Goal: Transaction & Acquisition: Purchase product/service

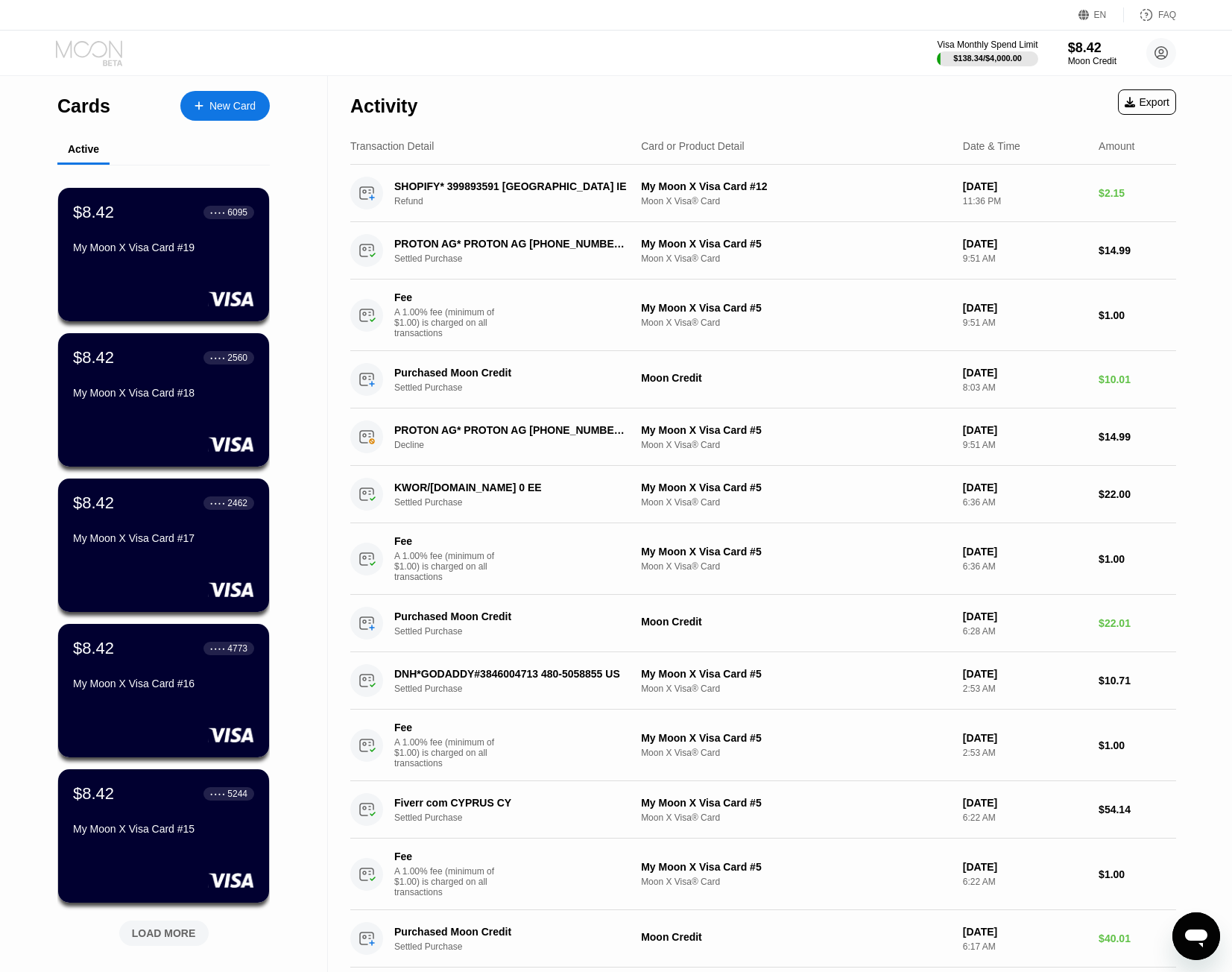
click at [98, 59] on icon at bounding box center [90, 53] width 69 height 26
click at [239, 107] on div "New Card" at bounding box center [232, 106] width 46 height 13
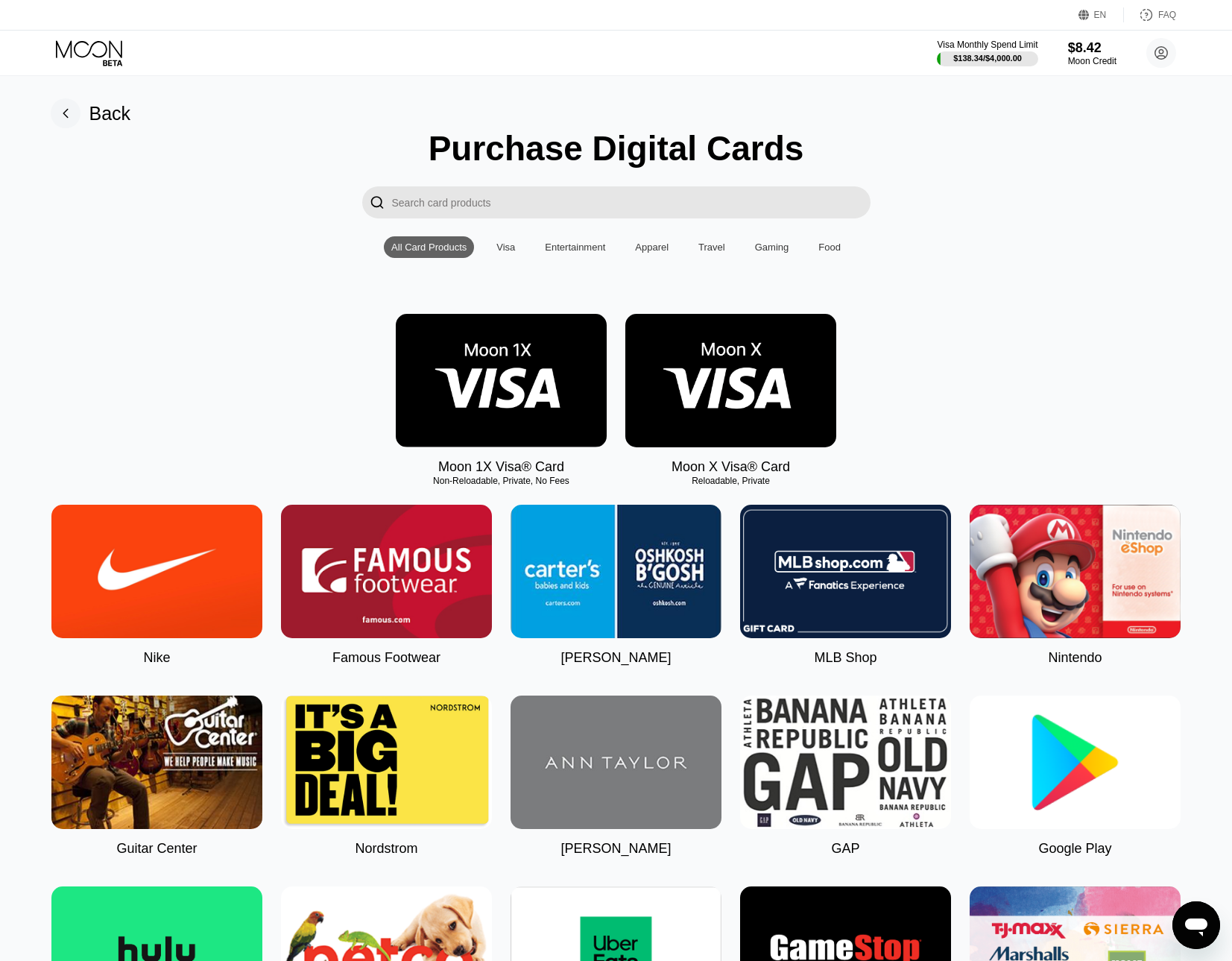
click at [450, 366] on img at bounding box center [501, 380] width 211 height 133
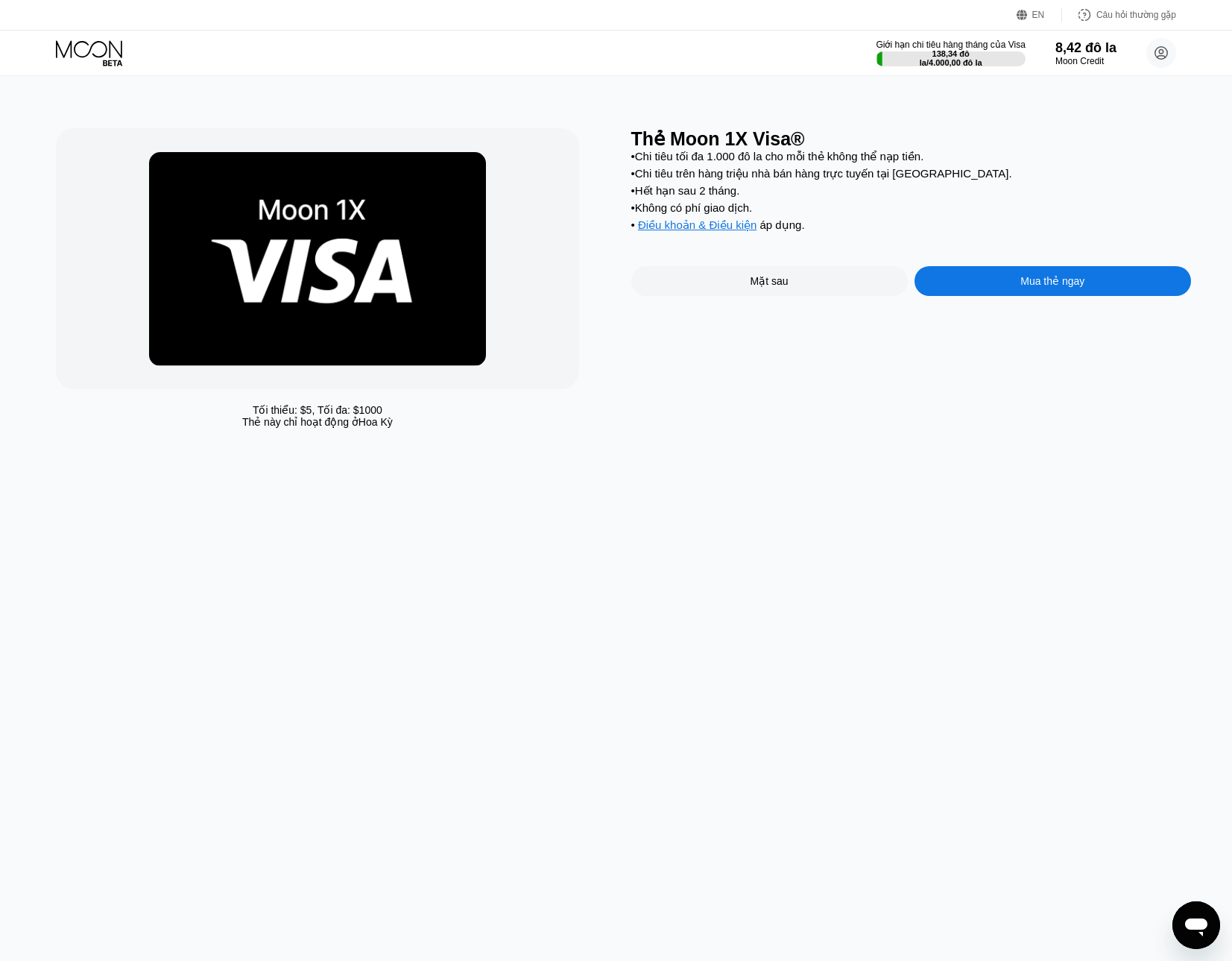
click at [726, 231] on font "Điều khoản & Điều kiện" at bounding box center [697, 225] width 119 height 13
click at [1195, 925] on icon "Open window message tin" at bounding box center [1195, 927] width 22 height 18
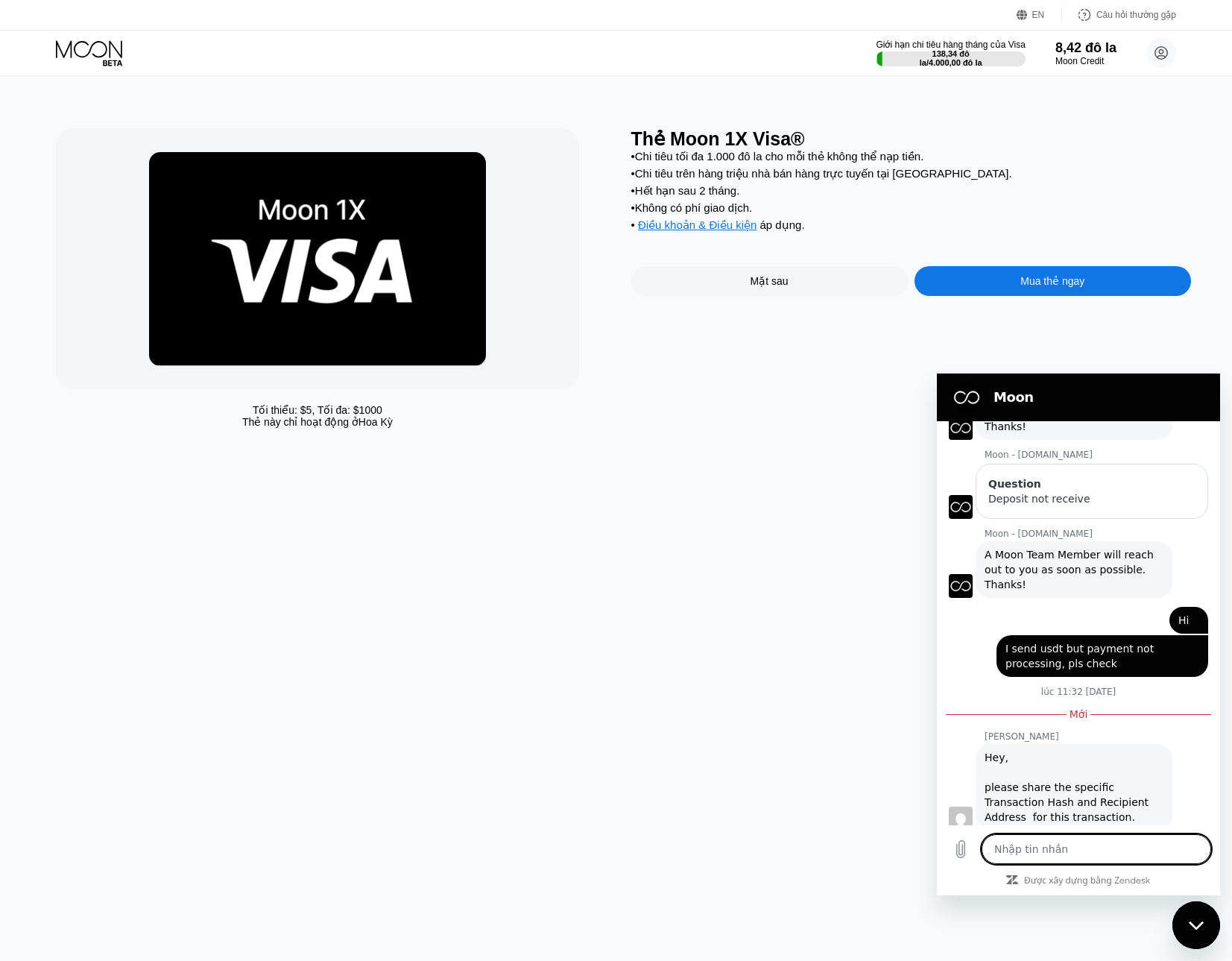
scroll to position [133, 0]
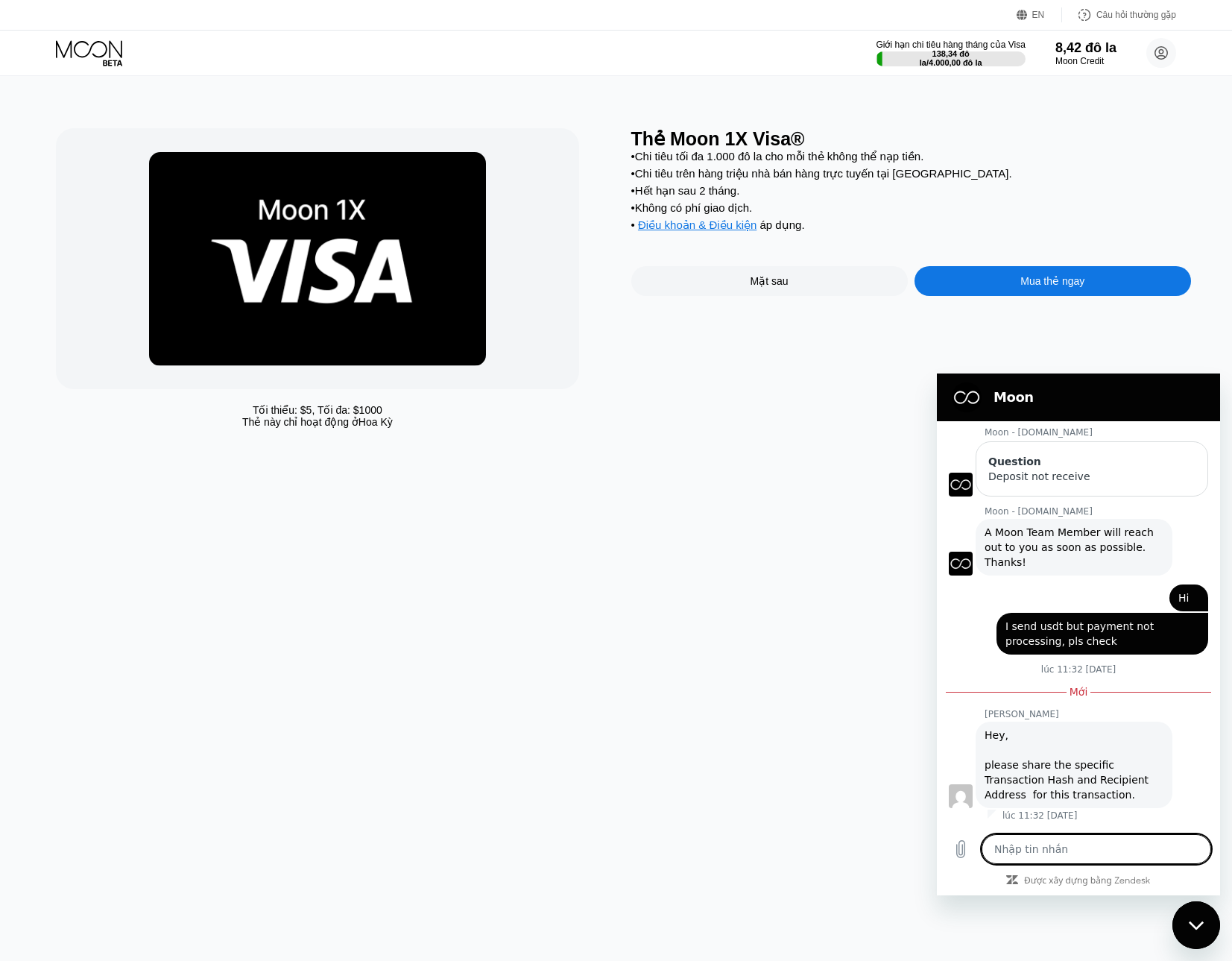
click at [1028, 859] on textarea at bounding box center [1096, 848] width 229 height 30
click at [722, 575] on div "Tối thiểu: $ 5 , Tối đa: $ 1000 Thẻ này chỉ hoạt động ở Hoa Kỳ Thẻ Moon 1X Visa…" at bounding box center [616, 519] width 1243 height 885
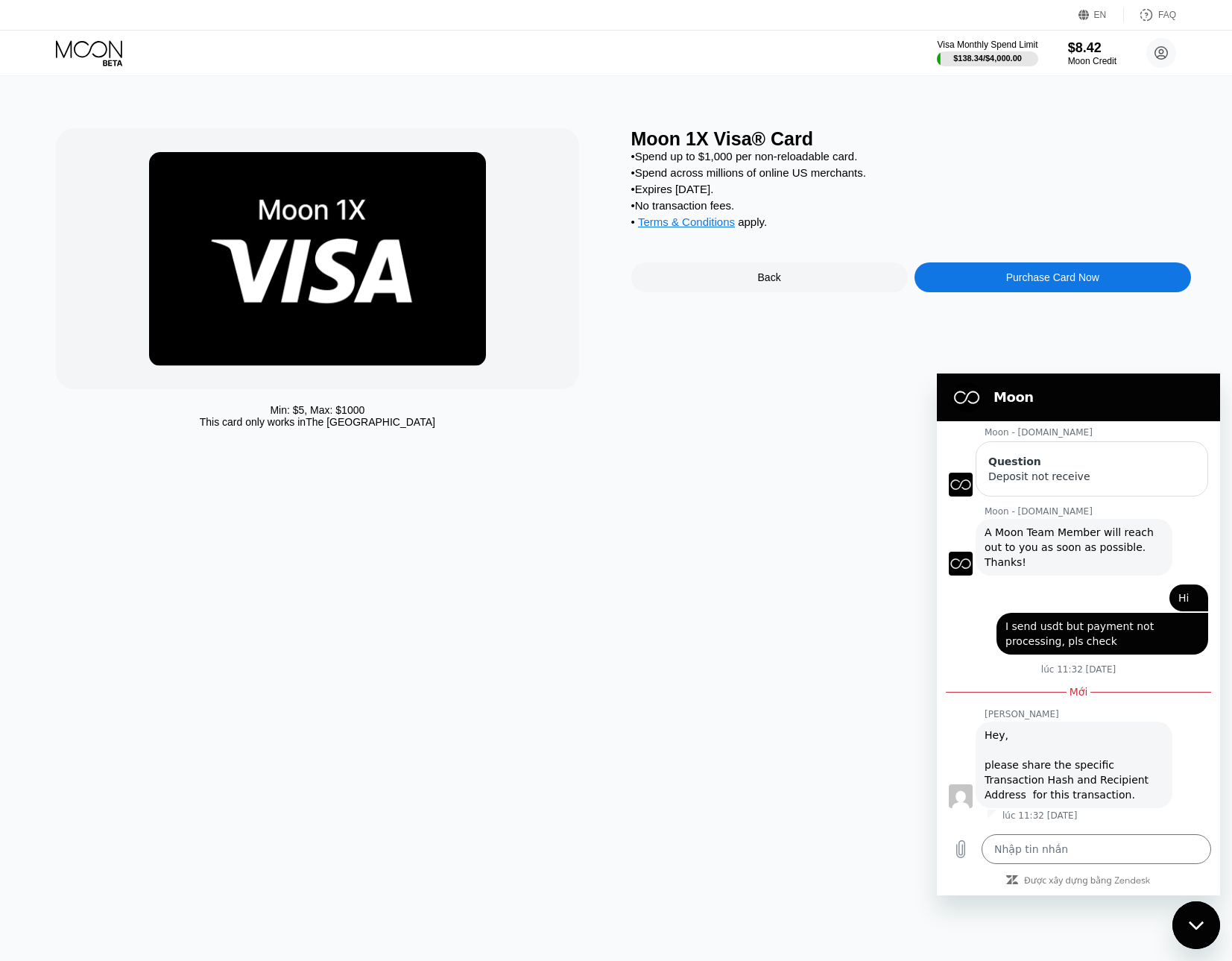
click at [844, 81] on div "Min: $ 5 , Max: $ 1000 This card only works in The United States Moon 1X Visa® …" at bounding box center [616, 519] width 1243 height 885
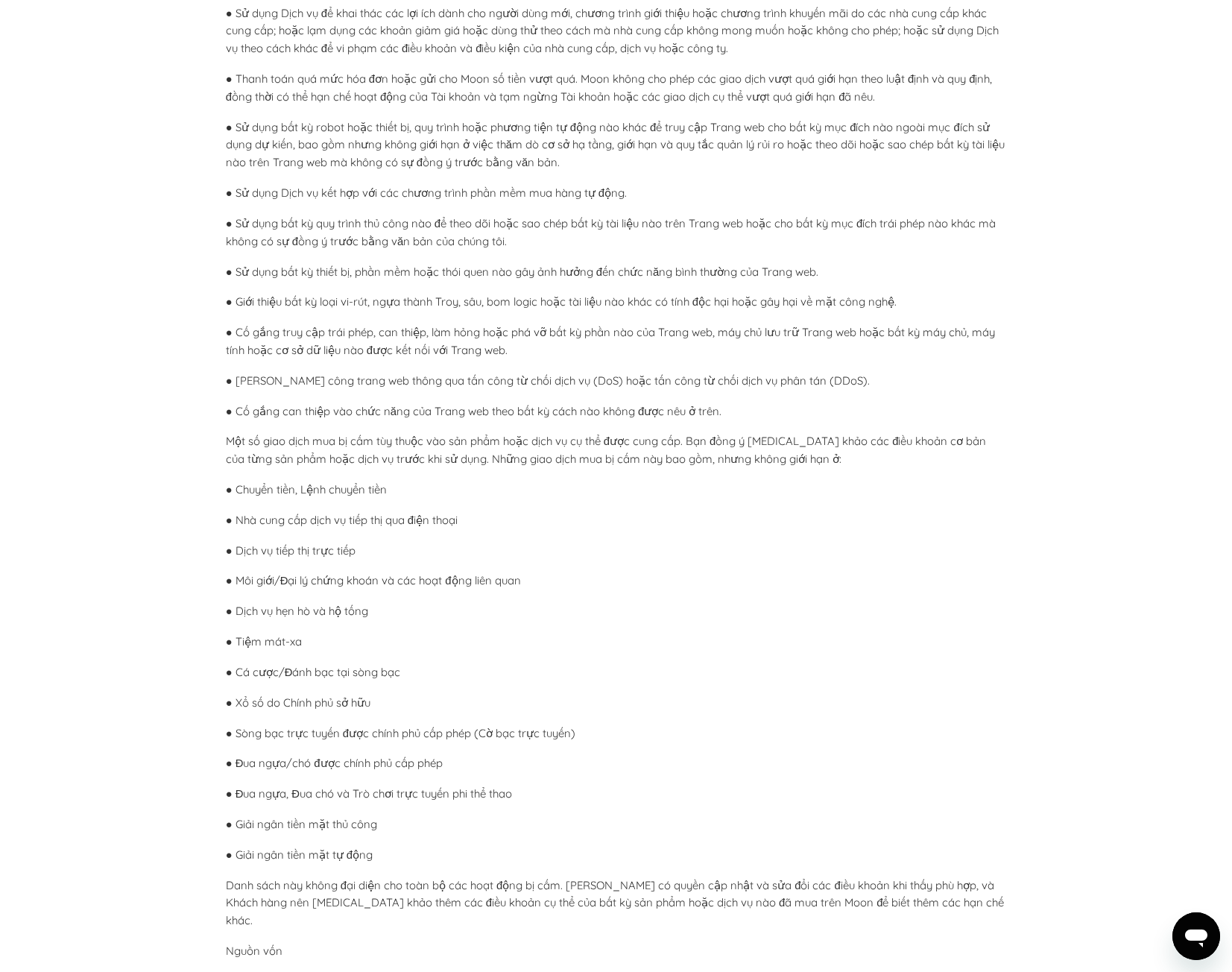
scroll to position [3132, 0]
